Goal: Task Accomplishment & Management: Manage account settings

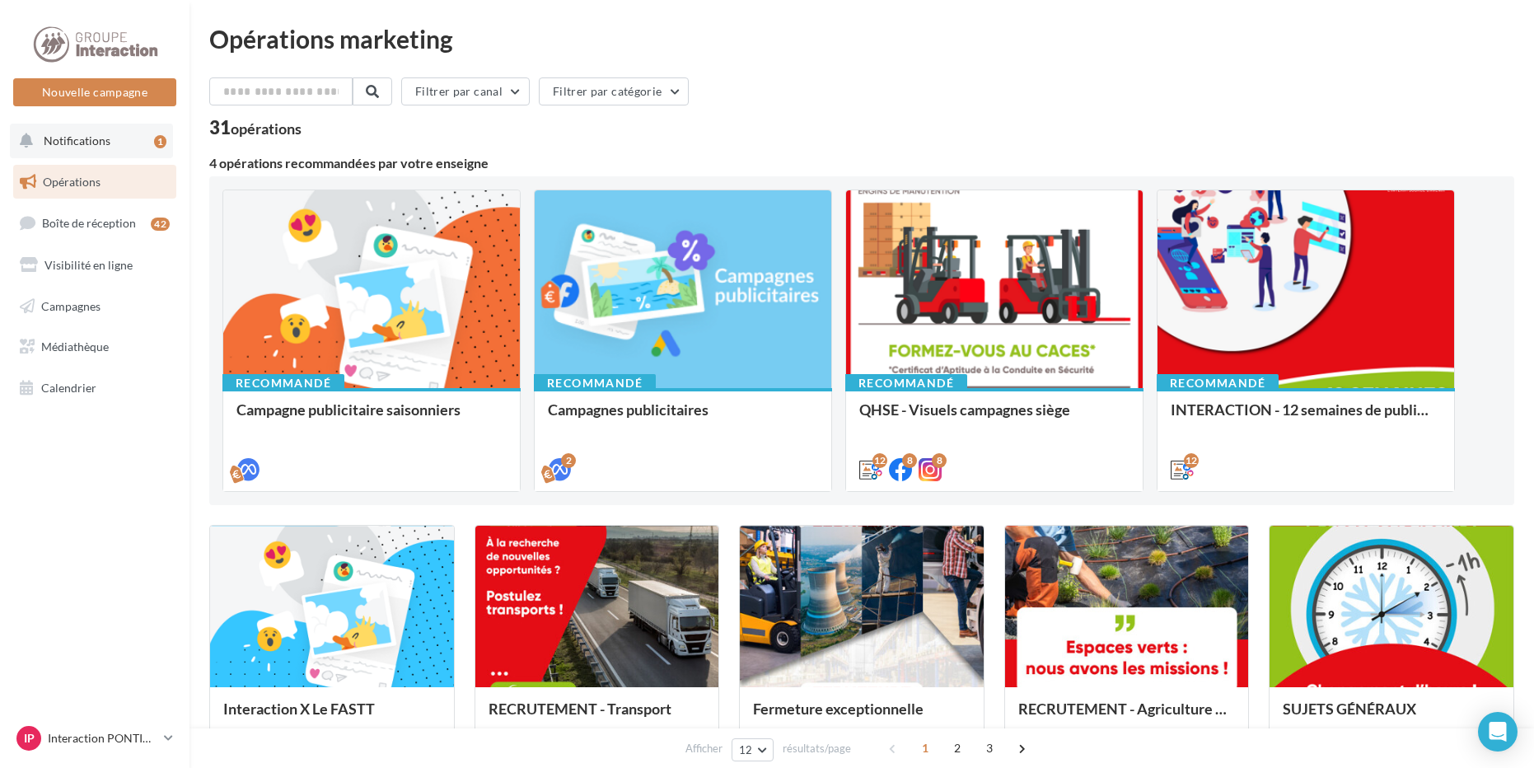
click at [108, 133] on button "Notifications 1" at bounding box center [91, 141] width 163 height 35
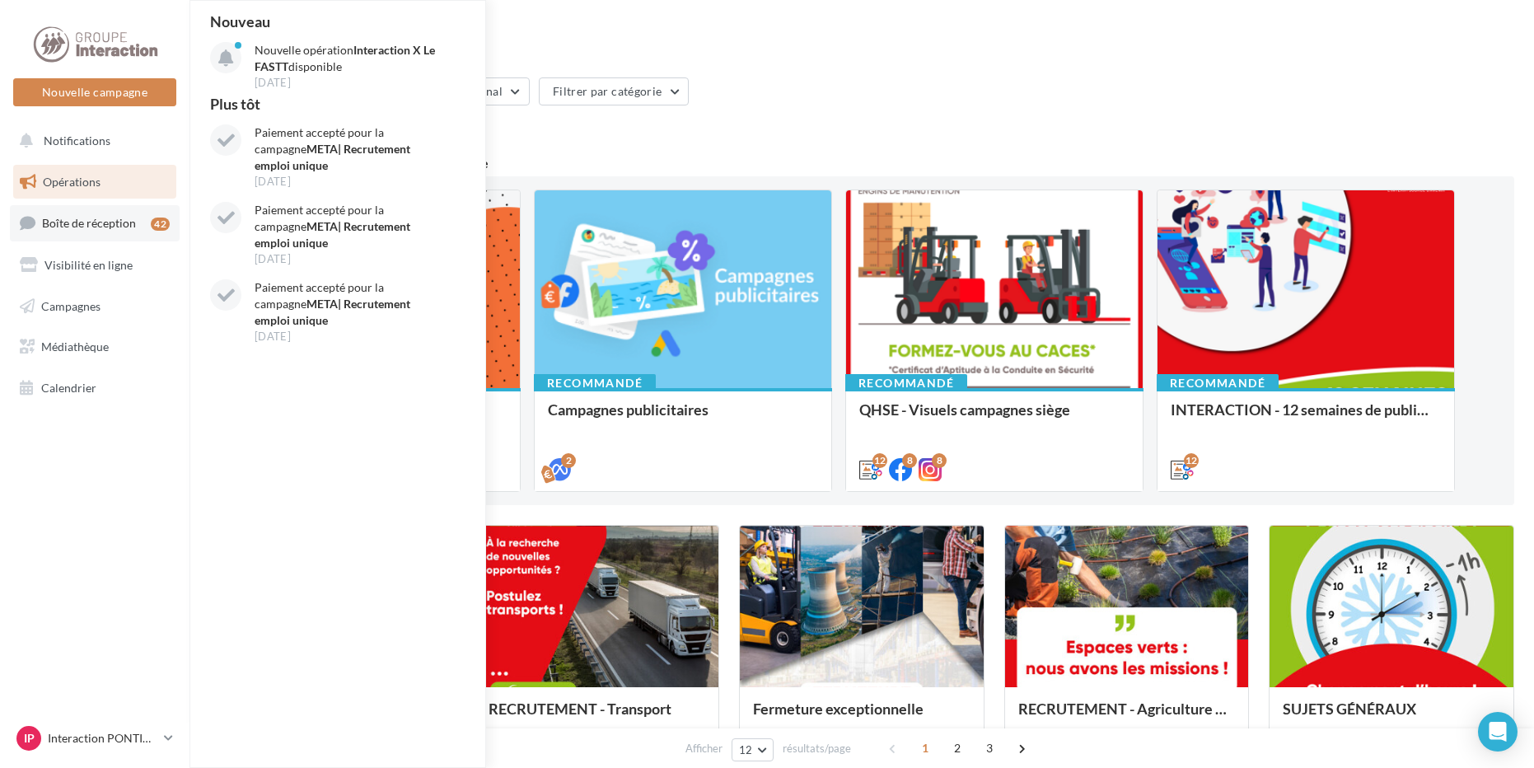
click at [68, 224] on span "Boîte de réception" at bounding box center [89, 223] width 94 height 14
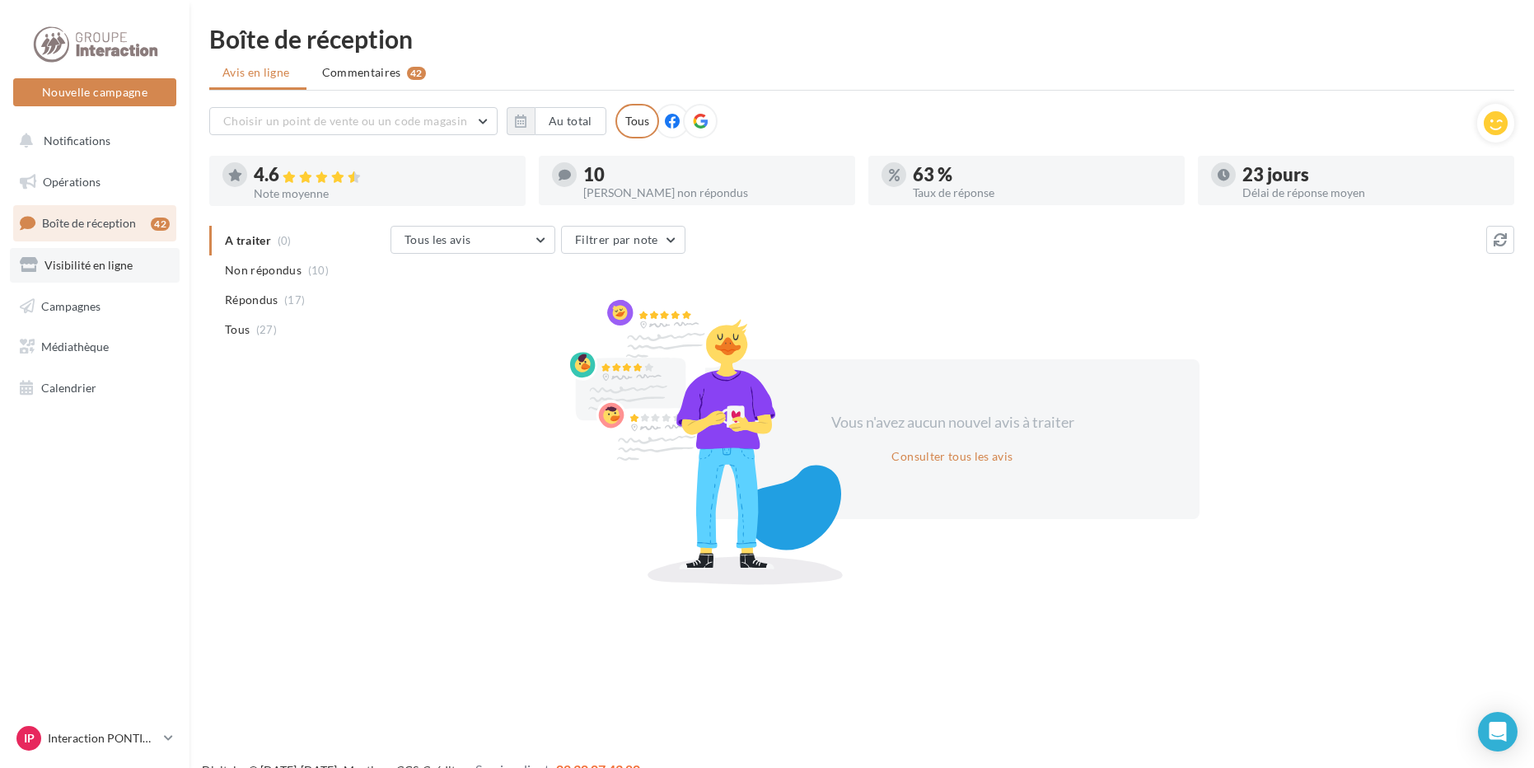
click at [78, 277] on link "Visibilité en ligne" at bounding box center [95, 265] width 170 height 35
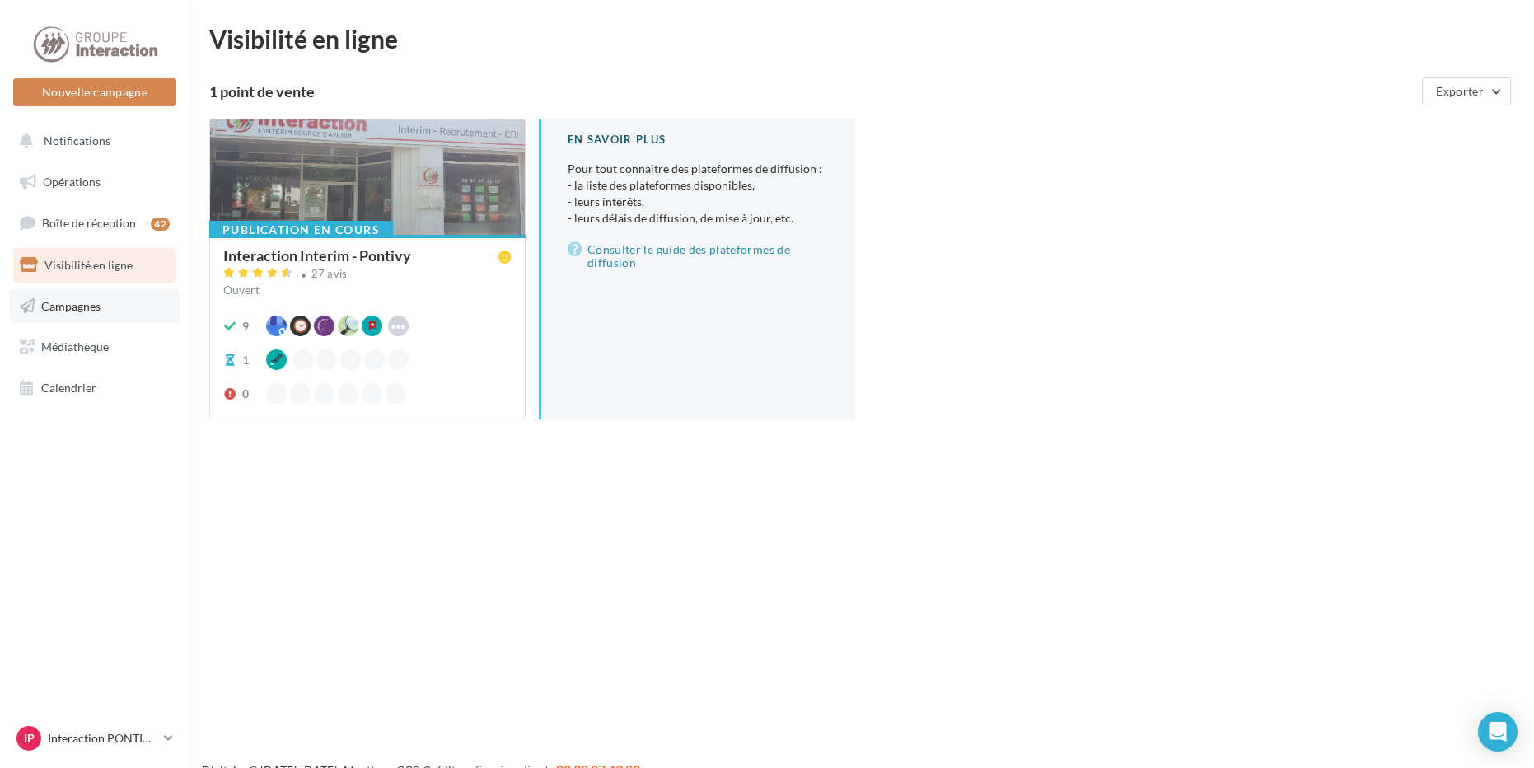
click at [49, 309] on span "Campagnes" at bounding box center [70, 305] width 59 height 14
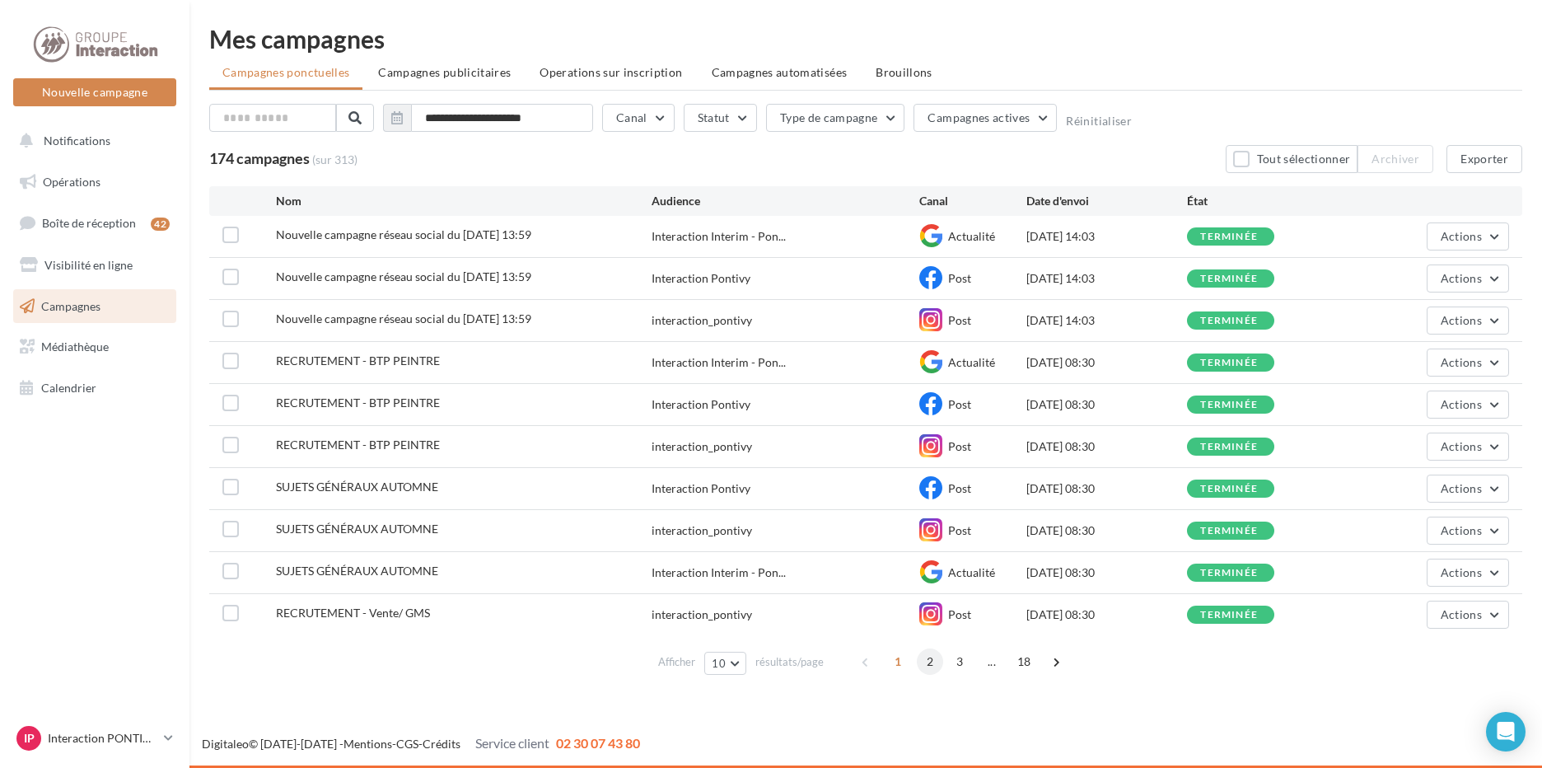
click at [920, 660] on span "2" at bounding box center [930, 661] width 26 height 26
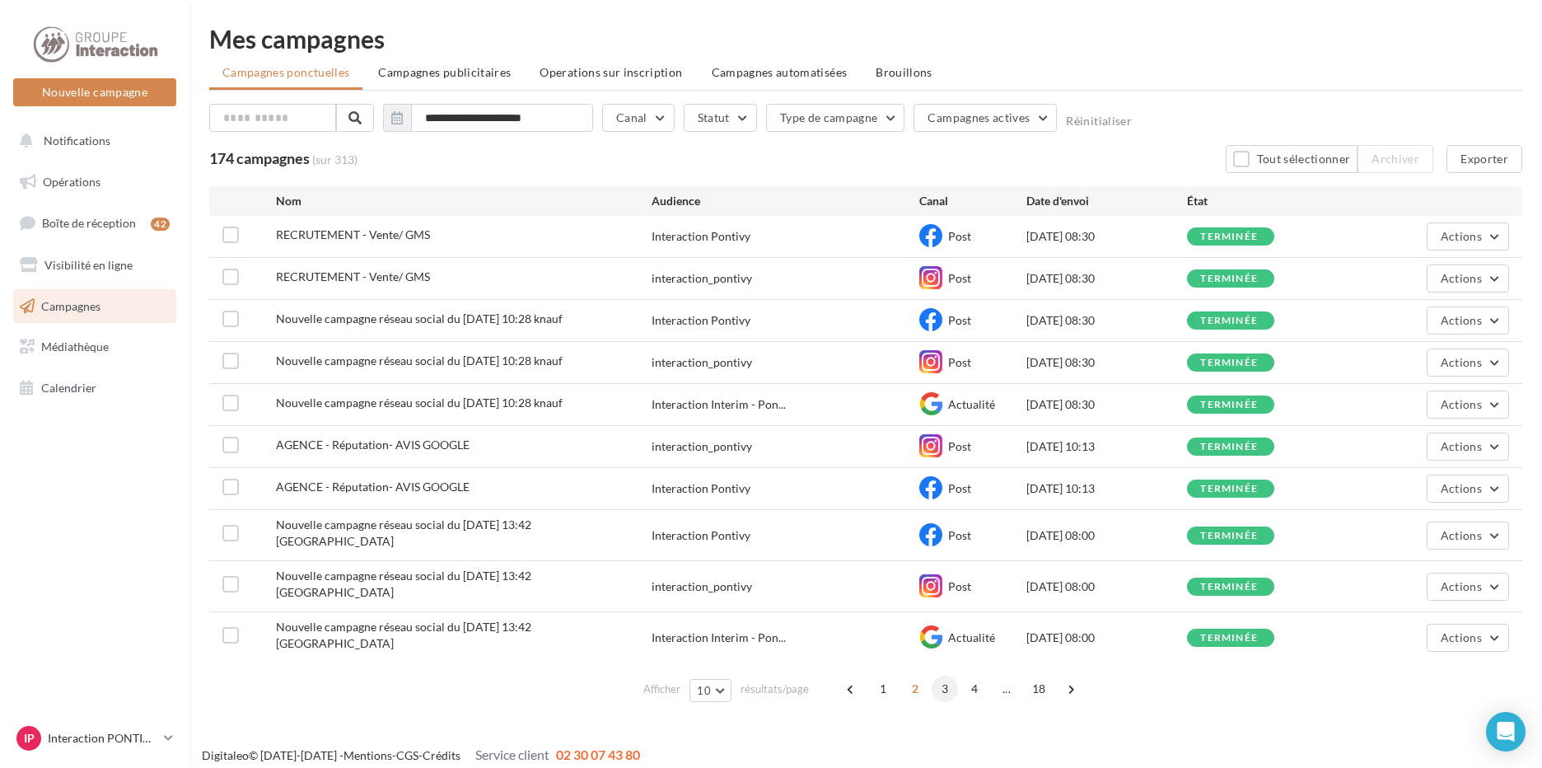
click at [940, 675] on span "3" at bounding box center [944, 688] width 26 height 26
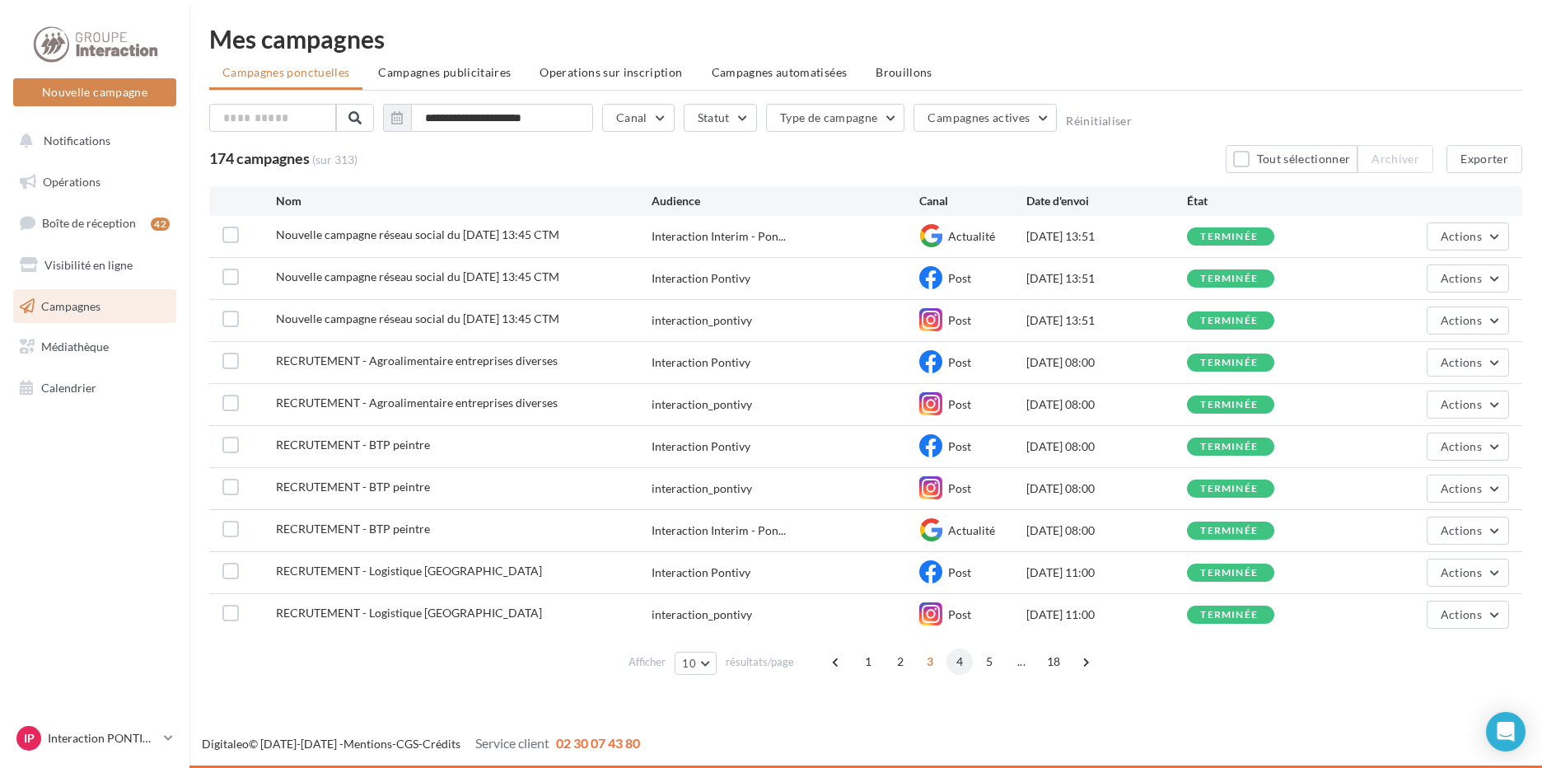
click at [950, 661] on span "4" at bounding box center [959, 661] width 26 height 26
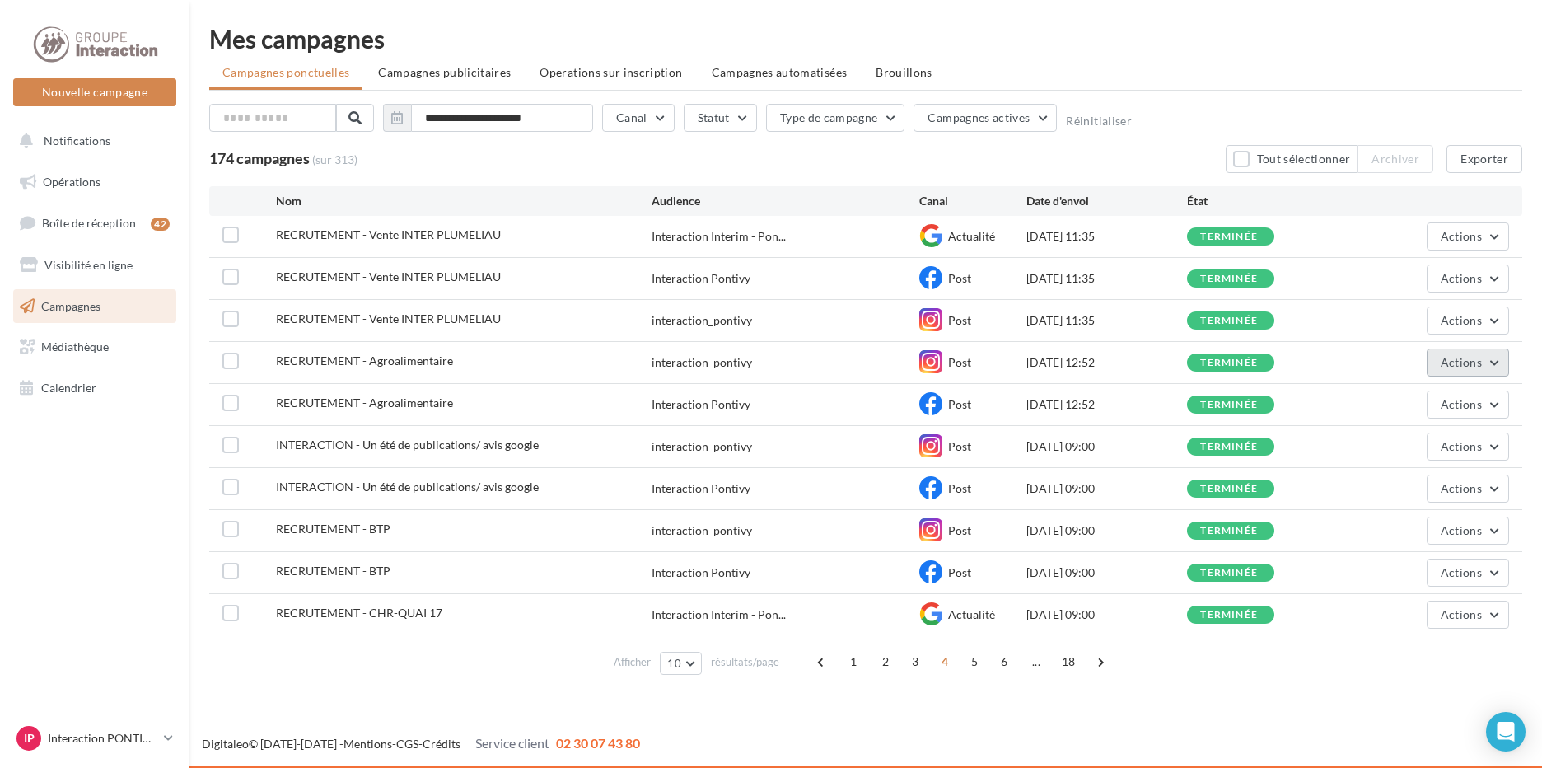
click at [1495, 358] on button "Actions" at bounding box center [1467, 362] width 82 height 28
click at [1441, 408] on button "Voir les résultats" at bounding box center [1426, 401] width 165 height 43
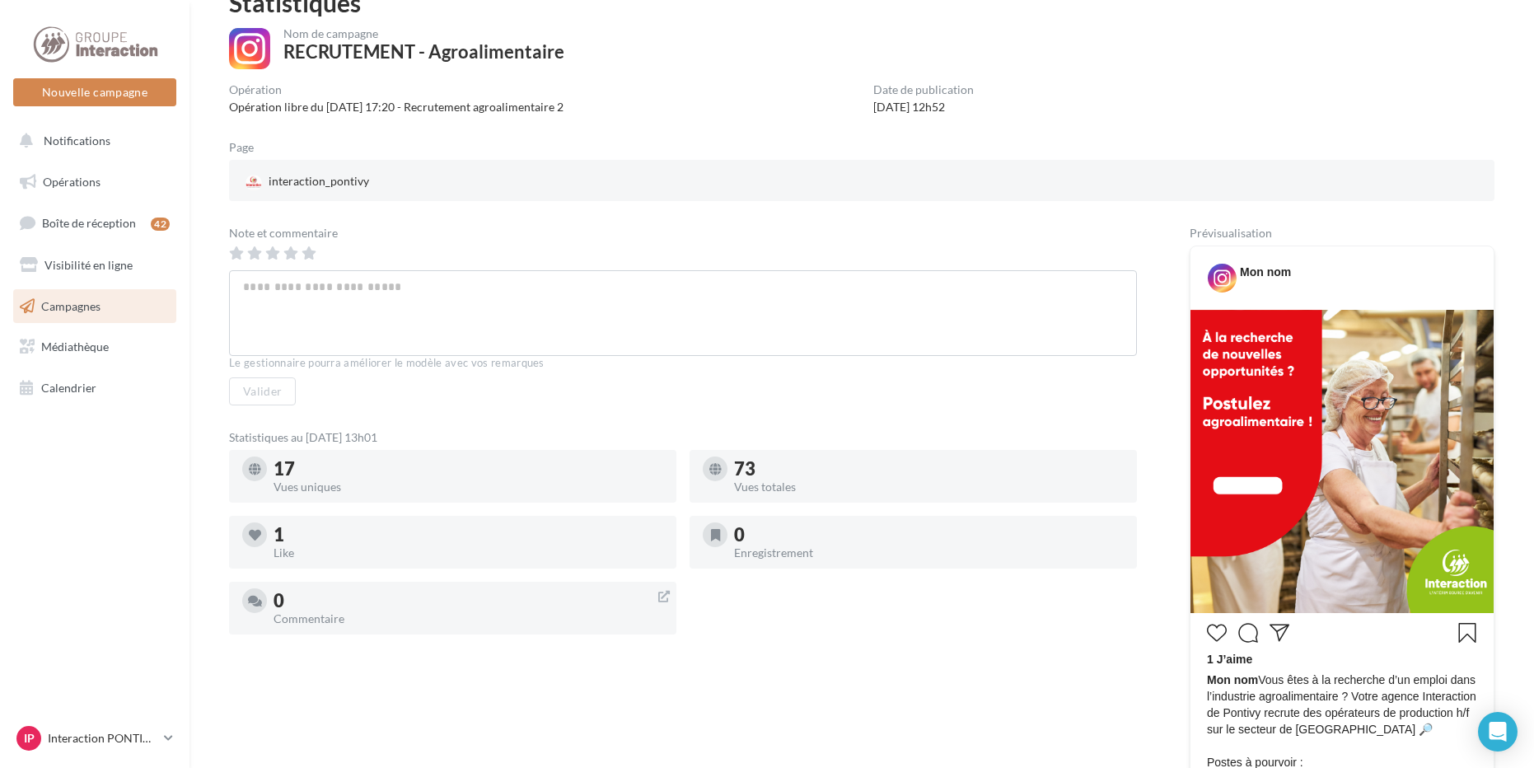
scroll to position [165, 0]
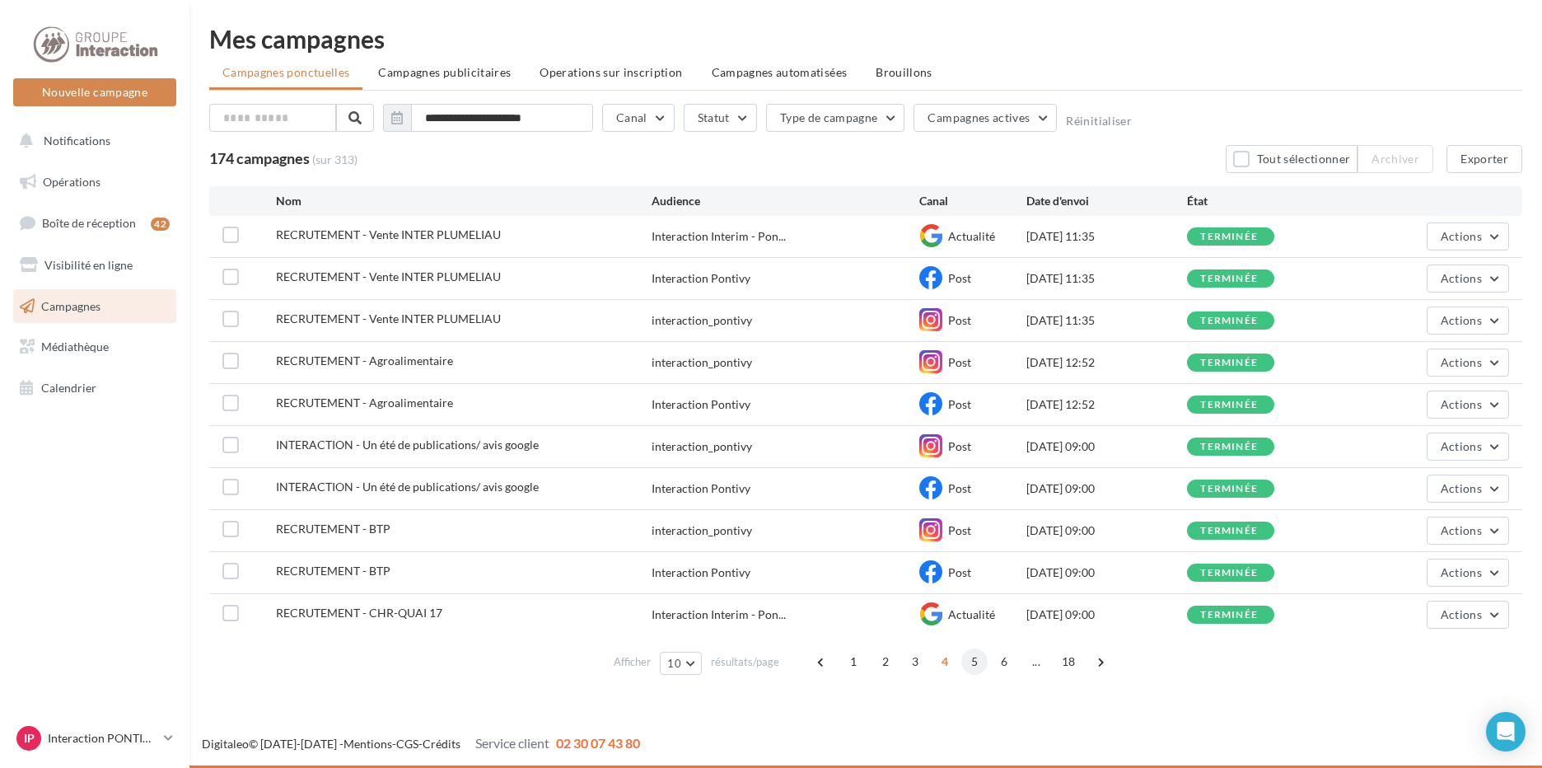
click at [972, 663] on span "5" at bounding box center [974, 661] width 26 height 26
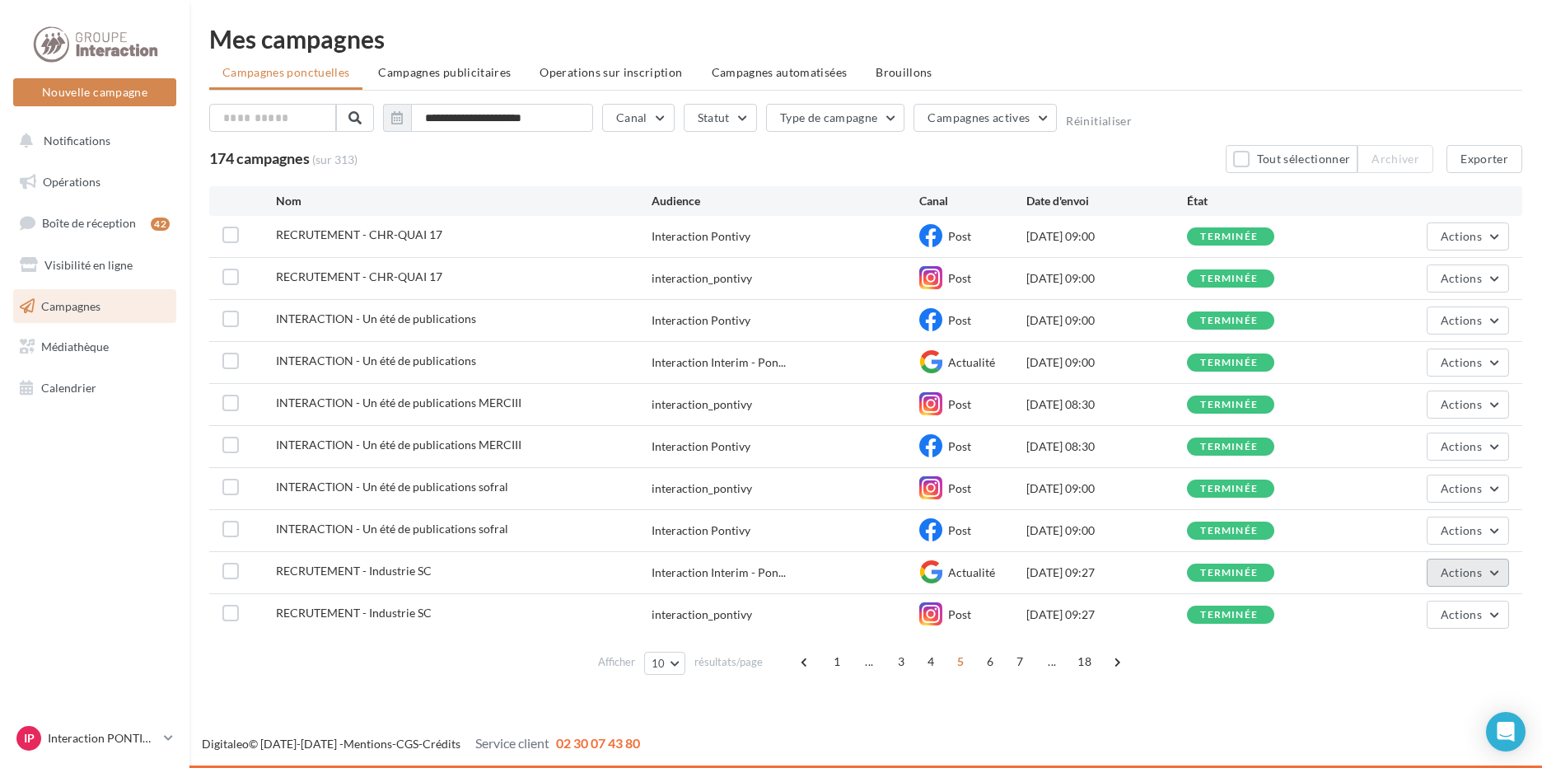
click at [1486, 571] on button "Actions" at bounding box center [1467, 572] width 82 height 28
click at [1426, 609] on button "Voir les résultats" at bounding box center [1426, 611] width 165 height 43
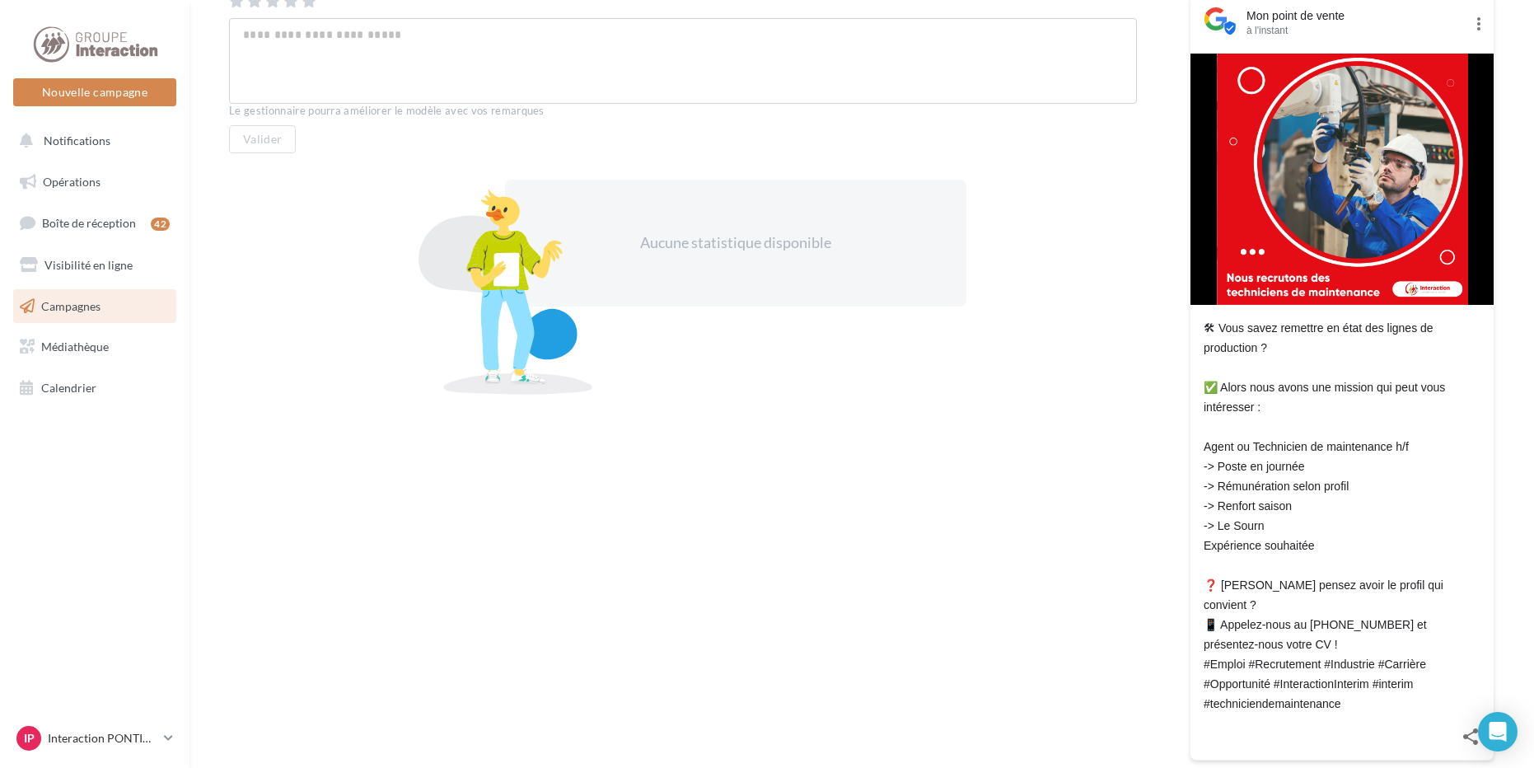
scroll to position [5, 0]
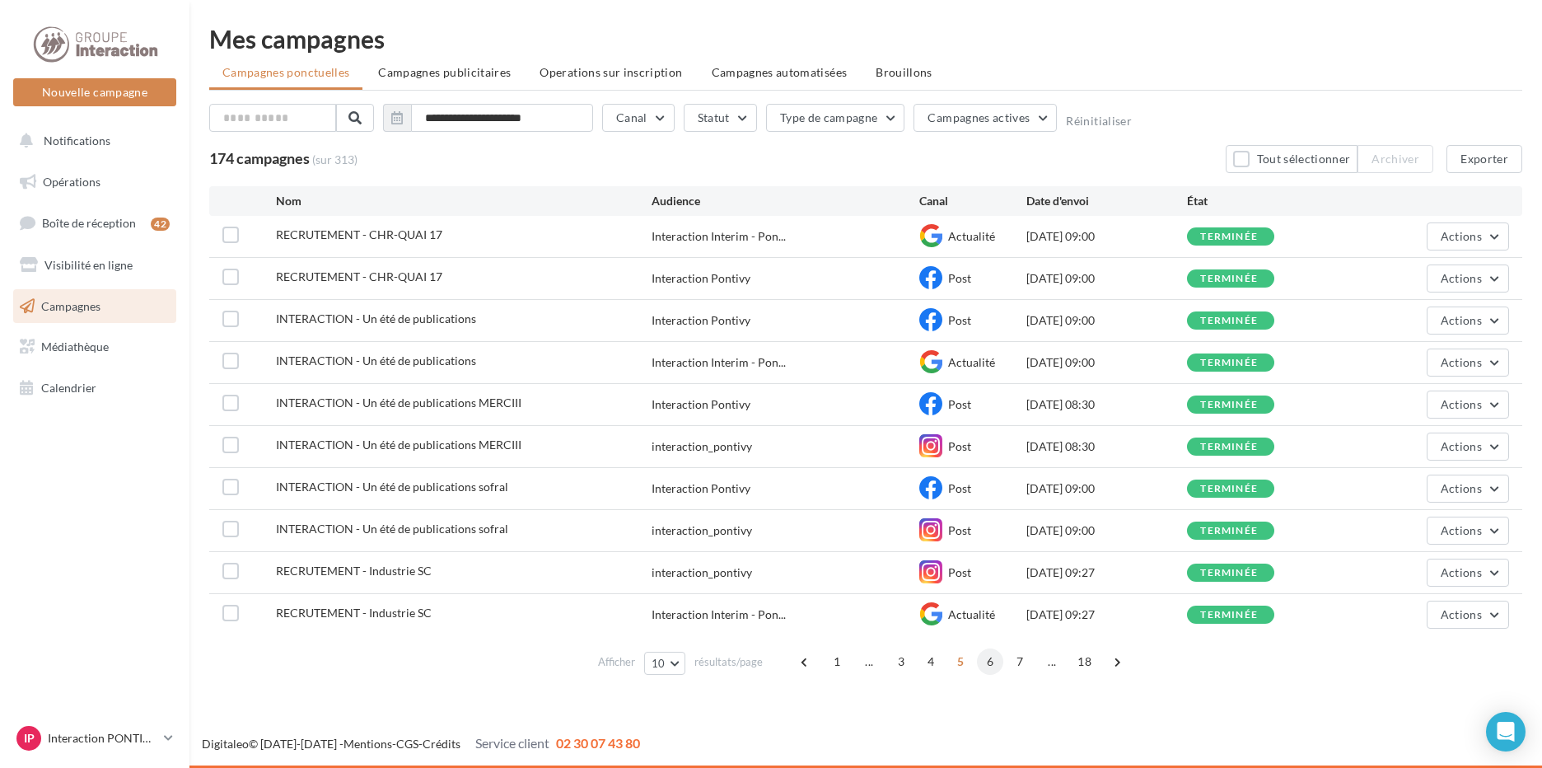
click at [992, 656] on span "6" at bounding box center [990, 661] width 26 height 26
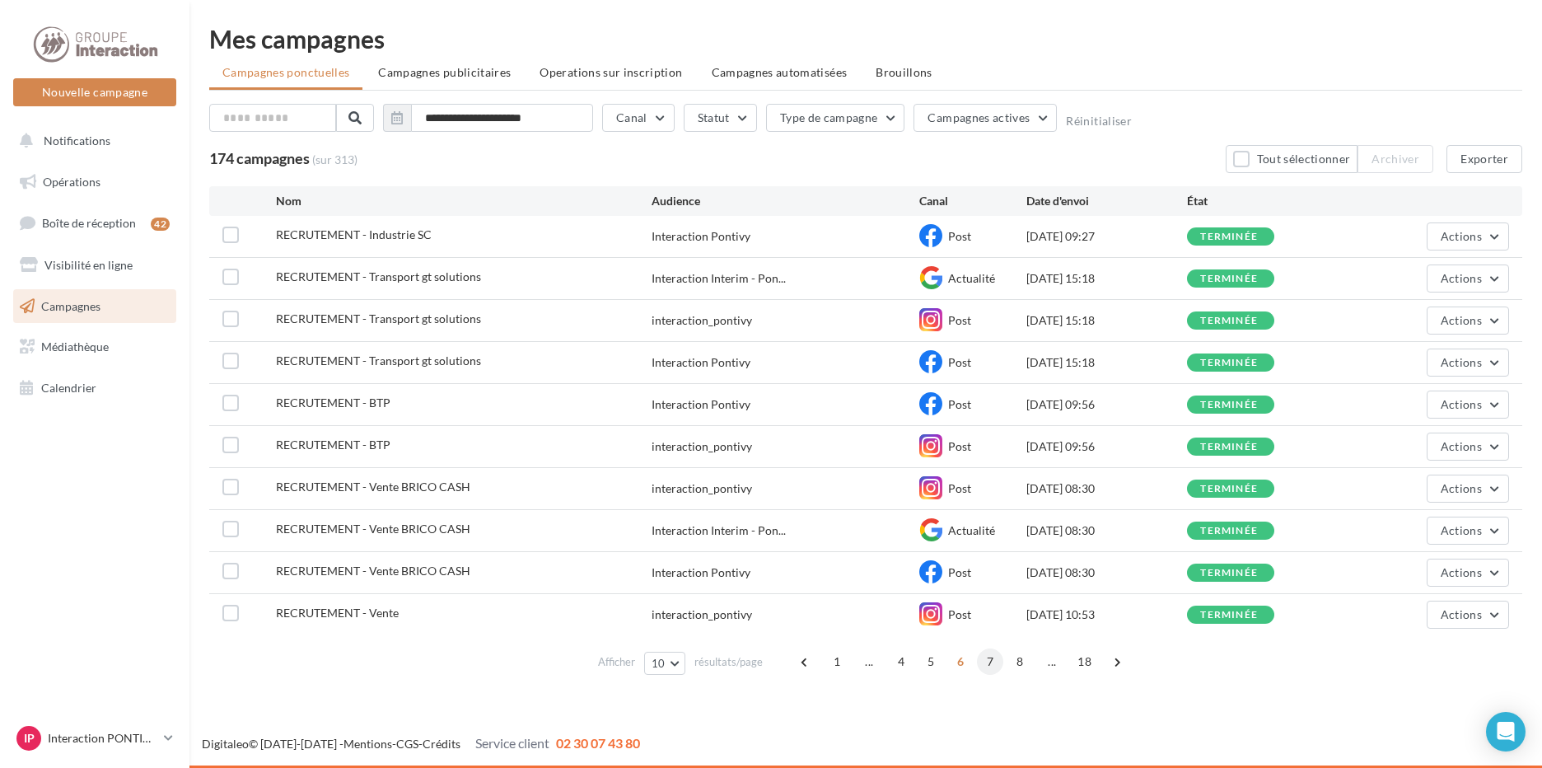
click at [990, 659] on span "7" at bounding box center [990, 661] width 26 height 26
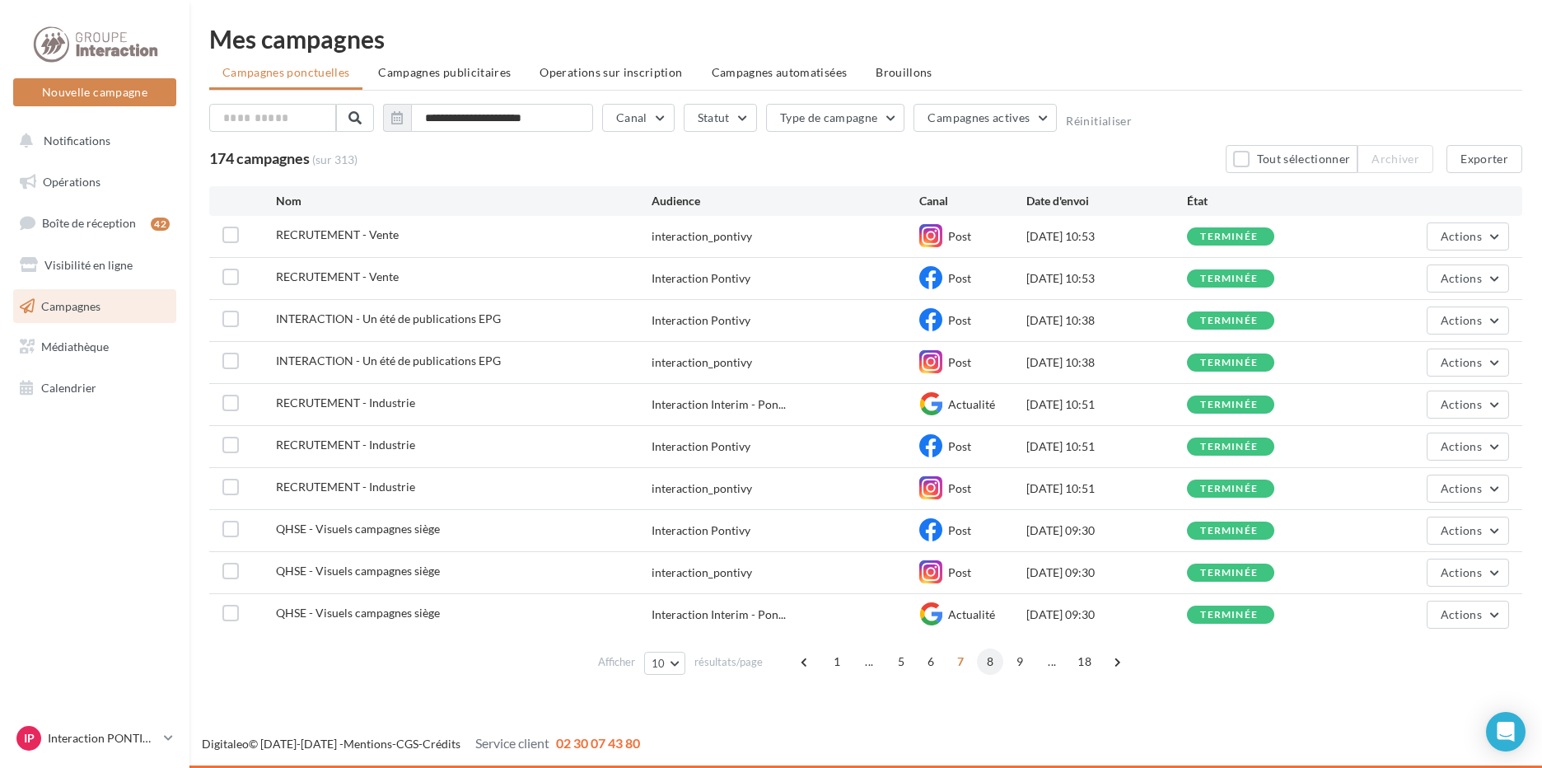
click at [995, 664] on span "8" at bounding box center [990, 661] width 26 height 26
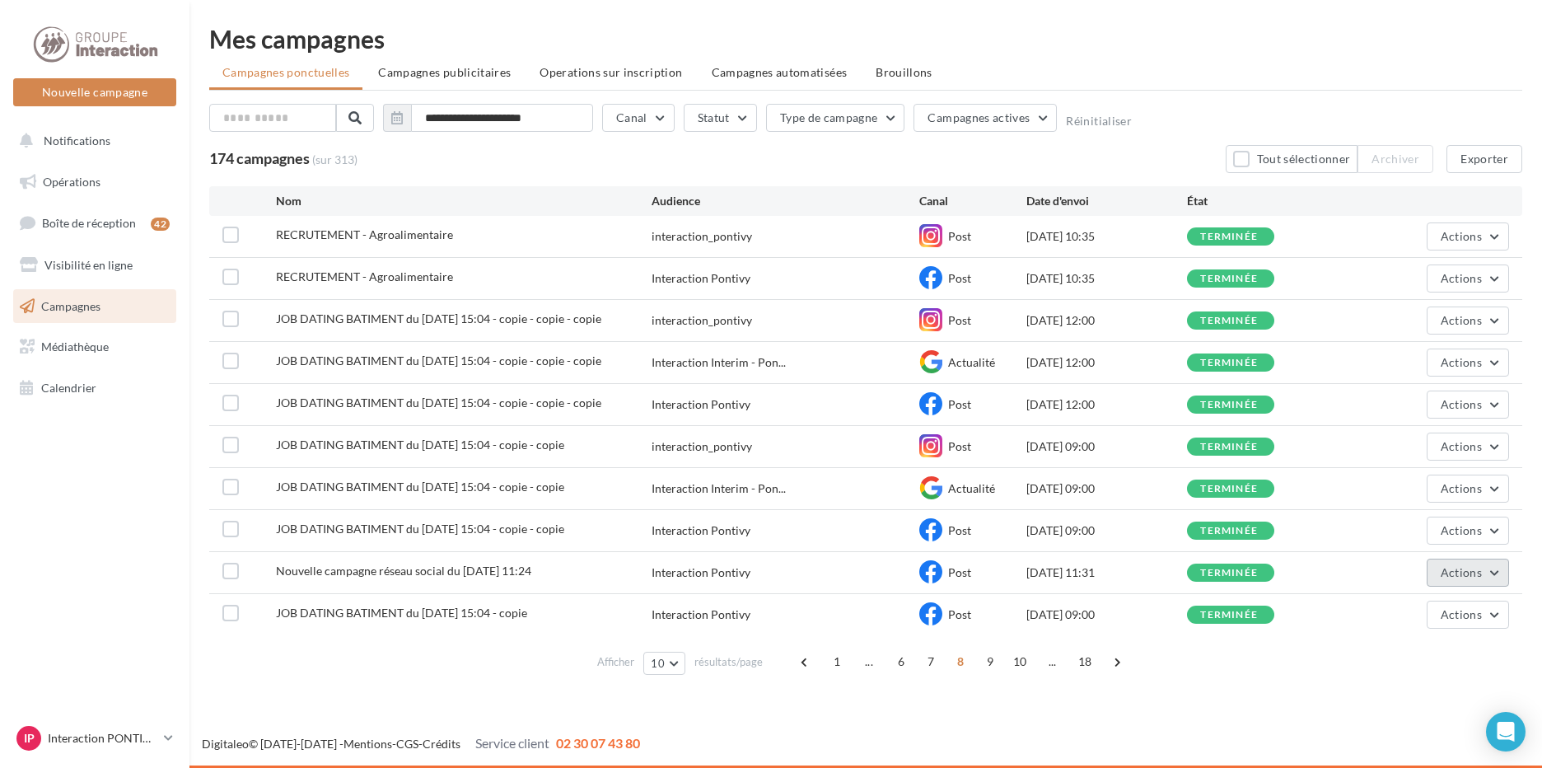
click at [1502, 575] on button "Actions" at bounding box center [1467, 572] width 82 height 28
click at [1465, 609] on button "Voir les résultats" at bounding box center [1426, 611] width 165 height 43
